Goal: Ask a question

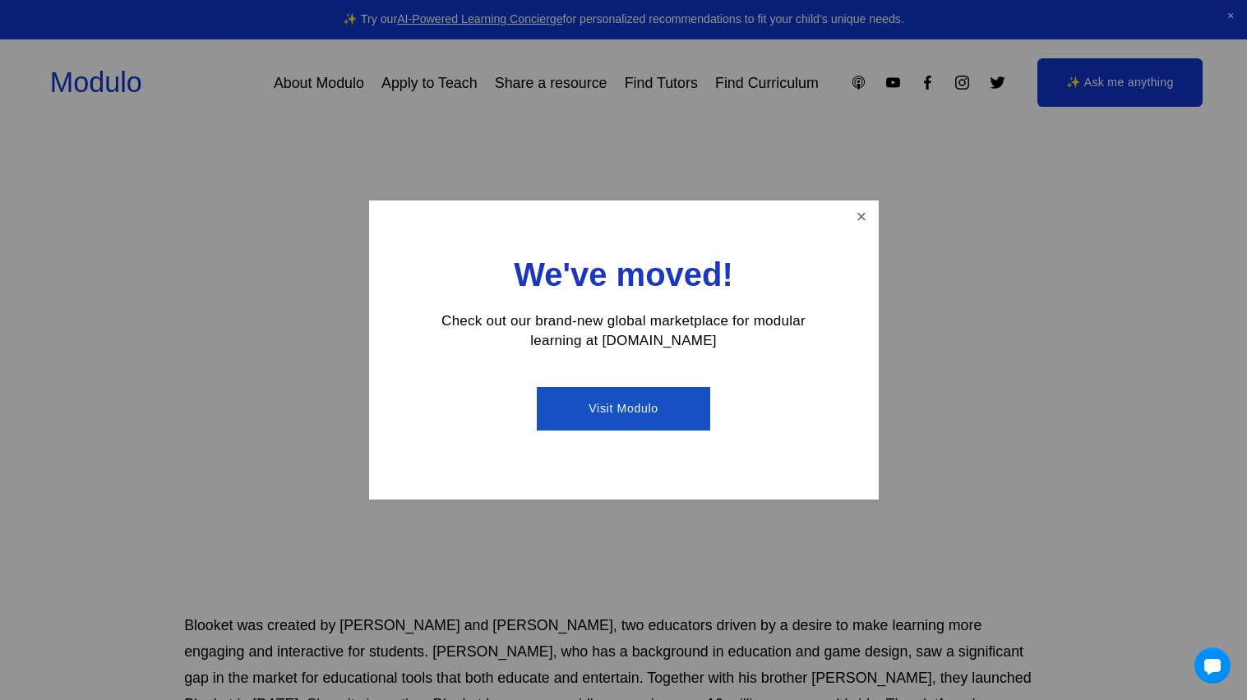
click at [861, 224] on link "Close" at bounding box center [861, 217] width 29 height 29
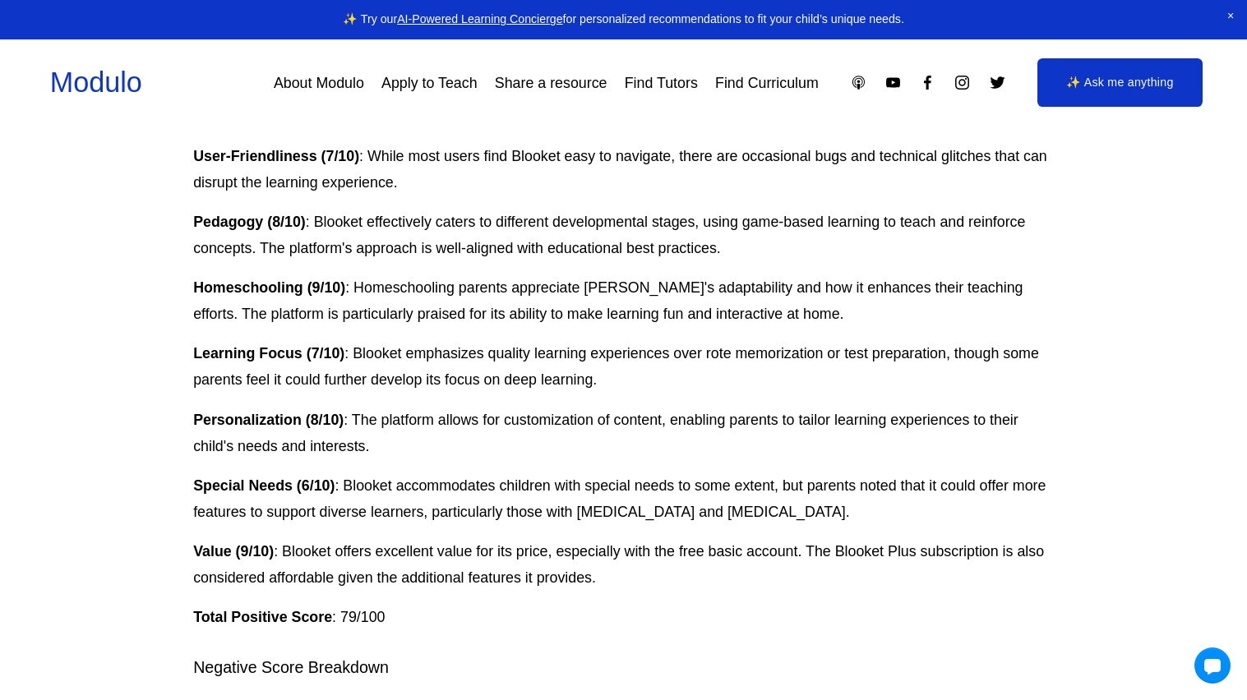
scroll to position [2879, 0]
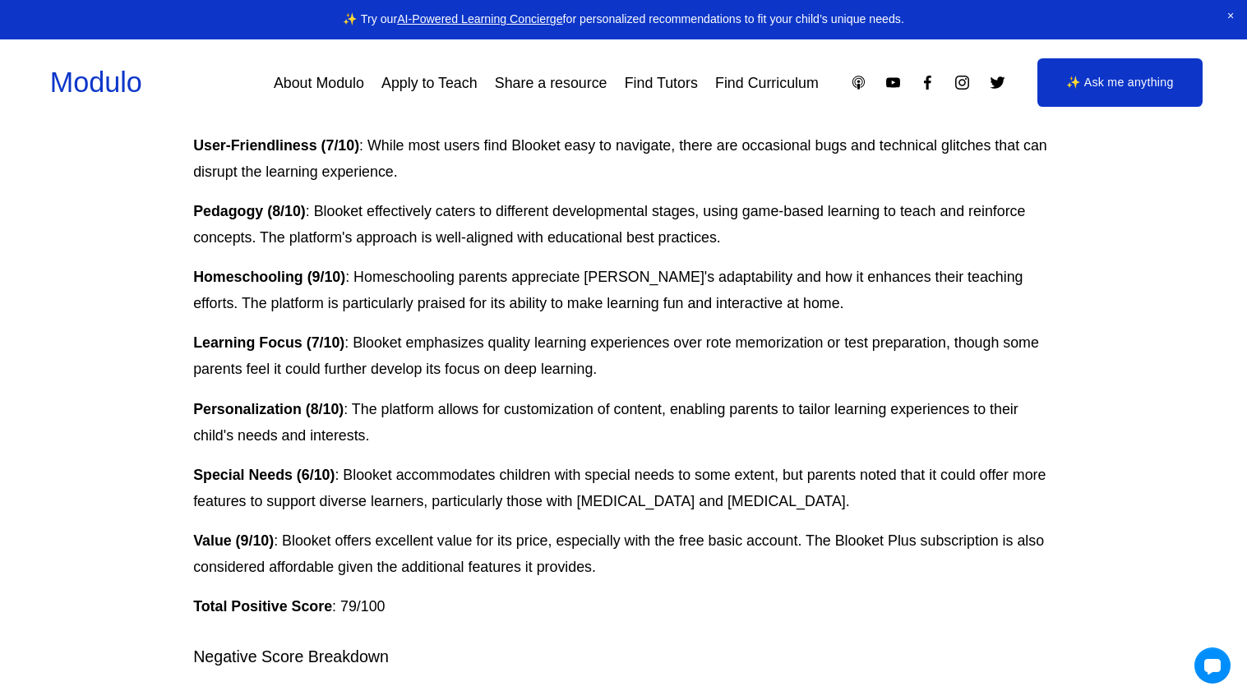
click at [1128, 83] on link "✨ Ask me anything" at bounding box center [1120, 82] width 166 height 49
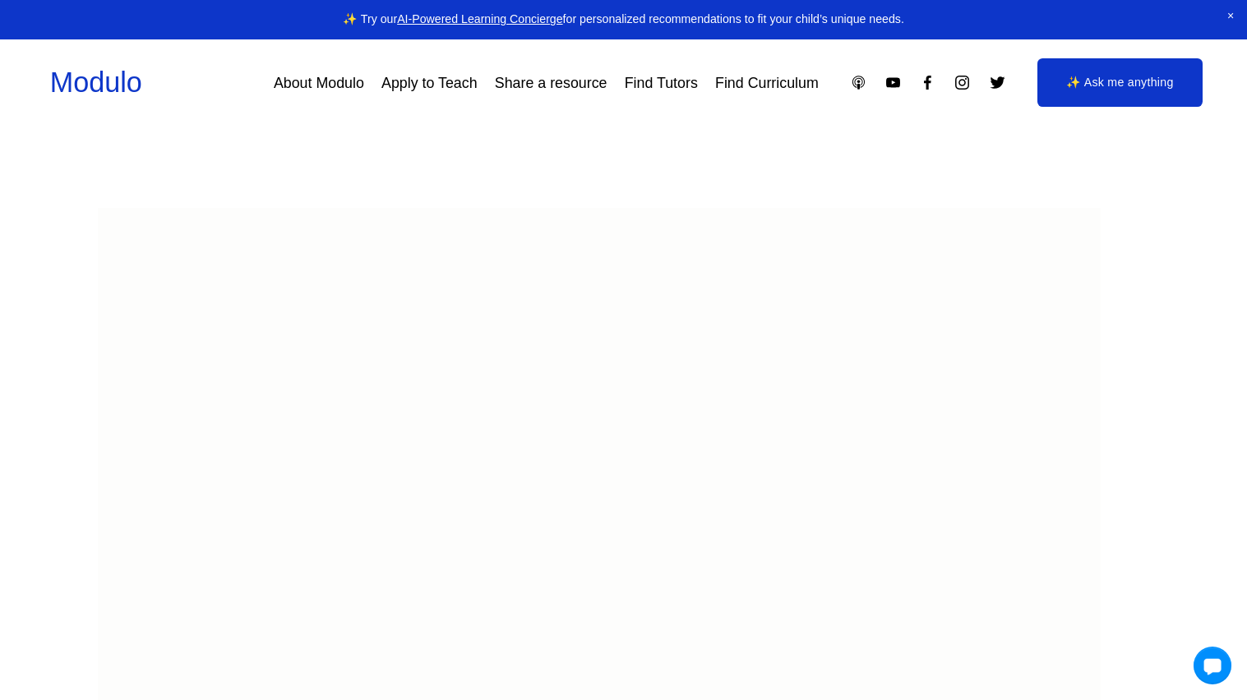
click at [1218, 670] on div at bounding box center [1212, 666] width 38 height 38
